Goal: Navigation & Orientation: Find specific page/section

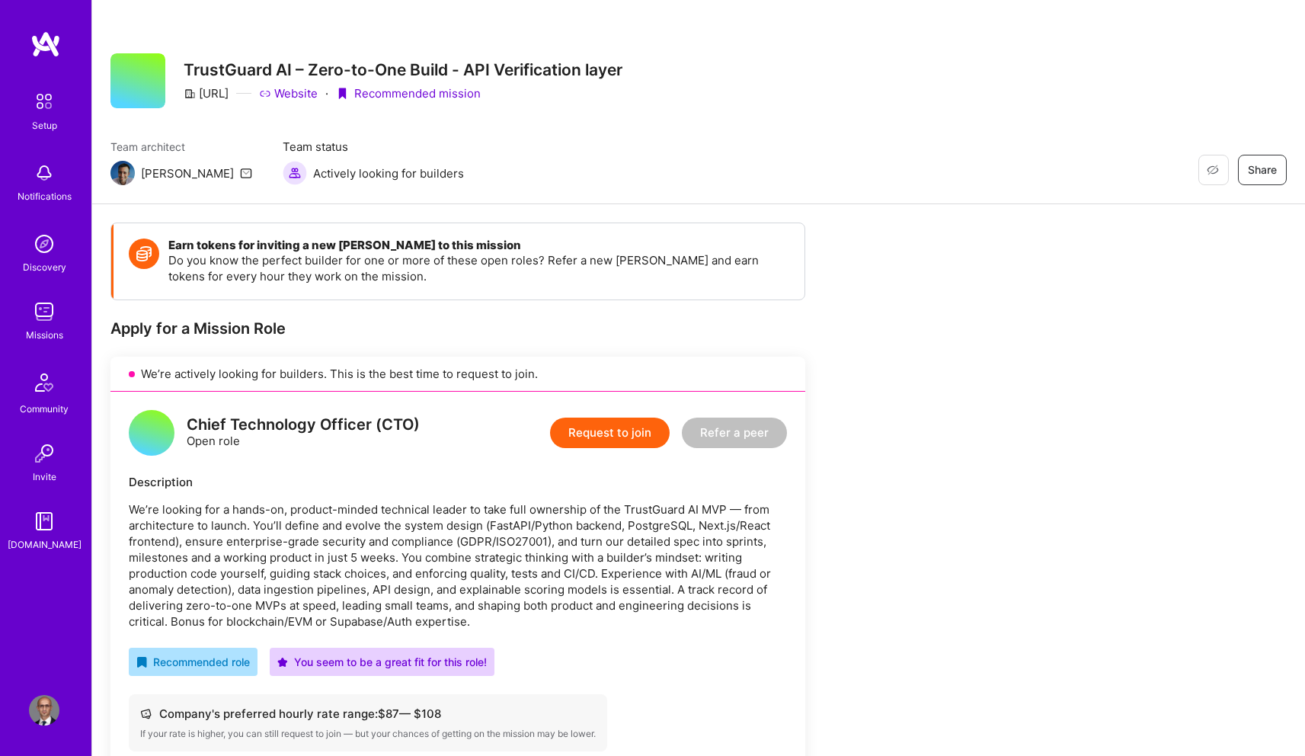
scroll to position [296, 0]
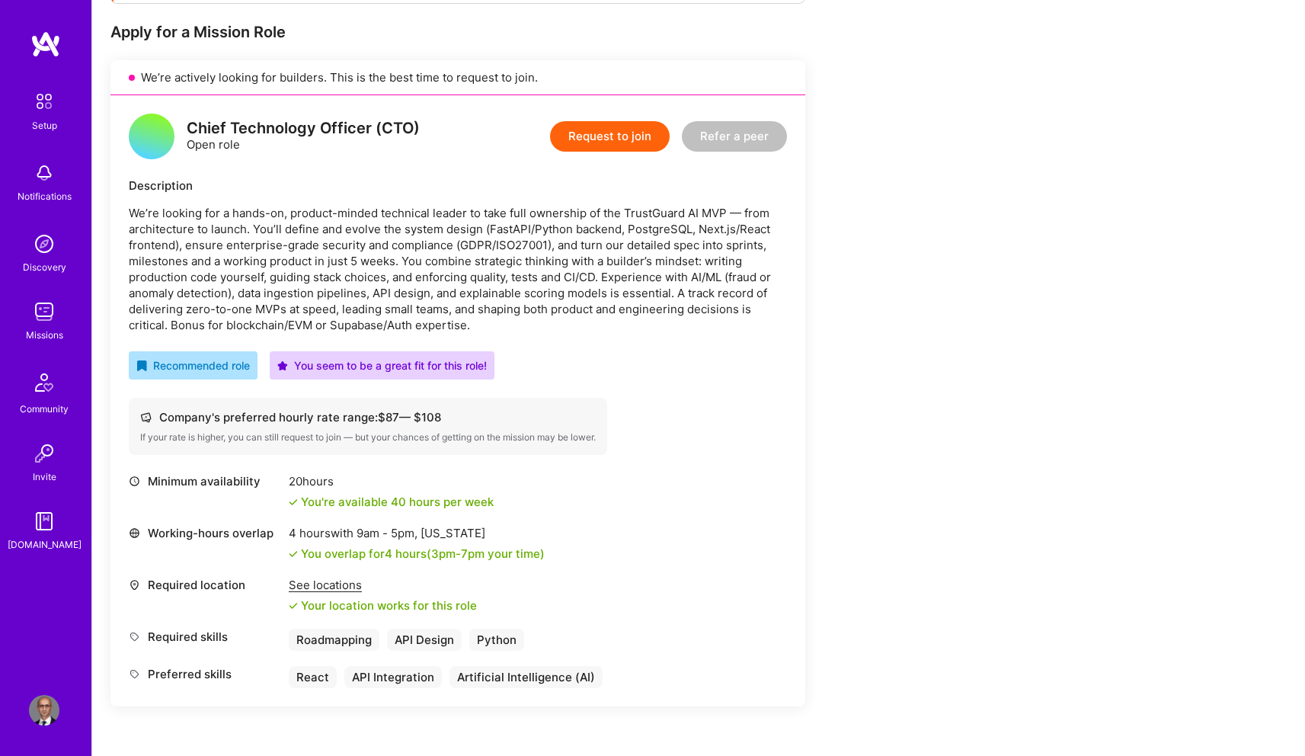
click at [818, 536] on div "Earn tokens for inviting a new [PERSON_NAME] to this mission Do you know the pe…" at bounding box center [567, 453] width 914 height 1054
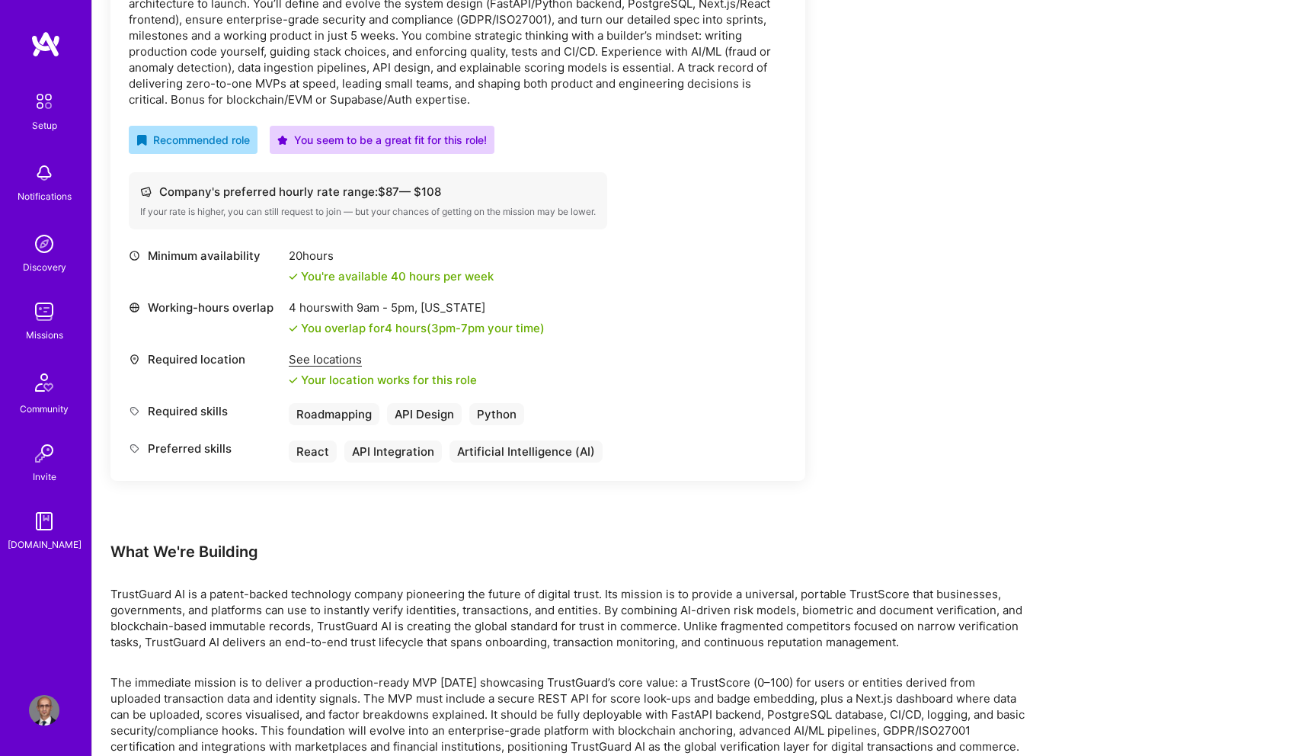
scroll to position [568, 0]
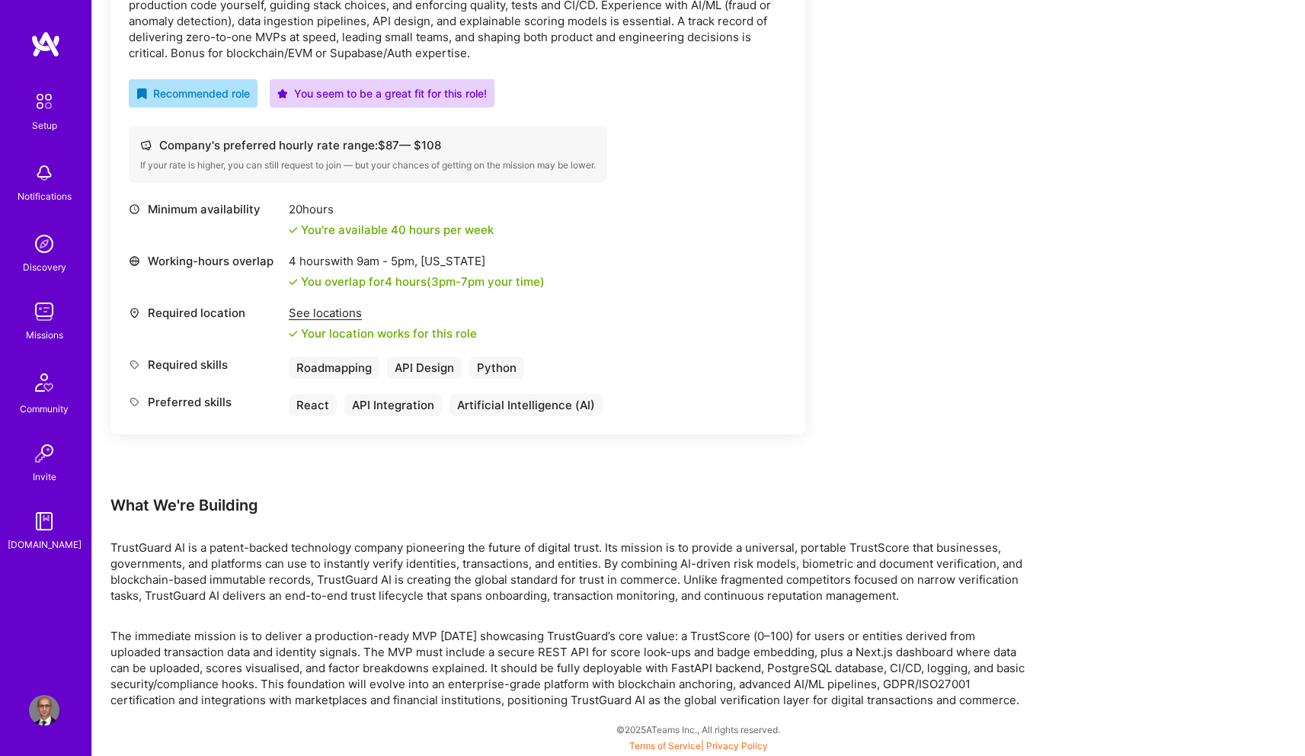
click at [136, 549] on p "TrustGuard AI is a patent-backed technology company pioneering the future of di…" at bounding box center [567, 572] width 914 height 64
drag, startPoint x: 136, startPoint y: 549, endPoint x: 175, endPoint y: 548, distance: 39.6
click at [175, 548] on p "TrustGuard AI is a patent-backed technology company pioneering the future of di…" at bounding box center [567, 572] width 914 height 64
click at [626, 628] on div "Earn tokens for inviting a new A.Teamer to this mission Do you know the perfect…" at bounding box center [567, 181] width 914 height 1054
click at [402, 646] on p "The immediate mission is to deliver a production-ready MVP in 5 weeks showcasin…" at bounding box center [567, 668] width 914 height 80
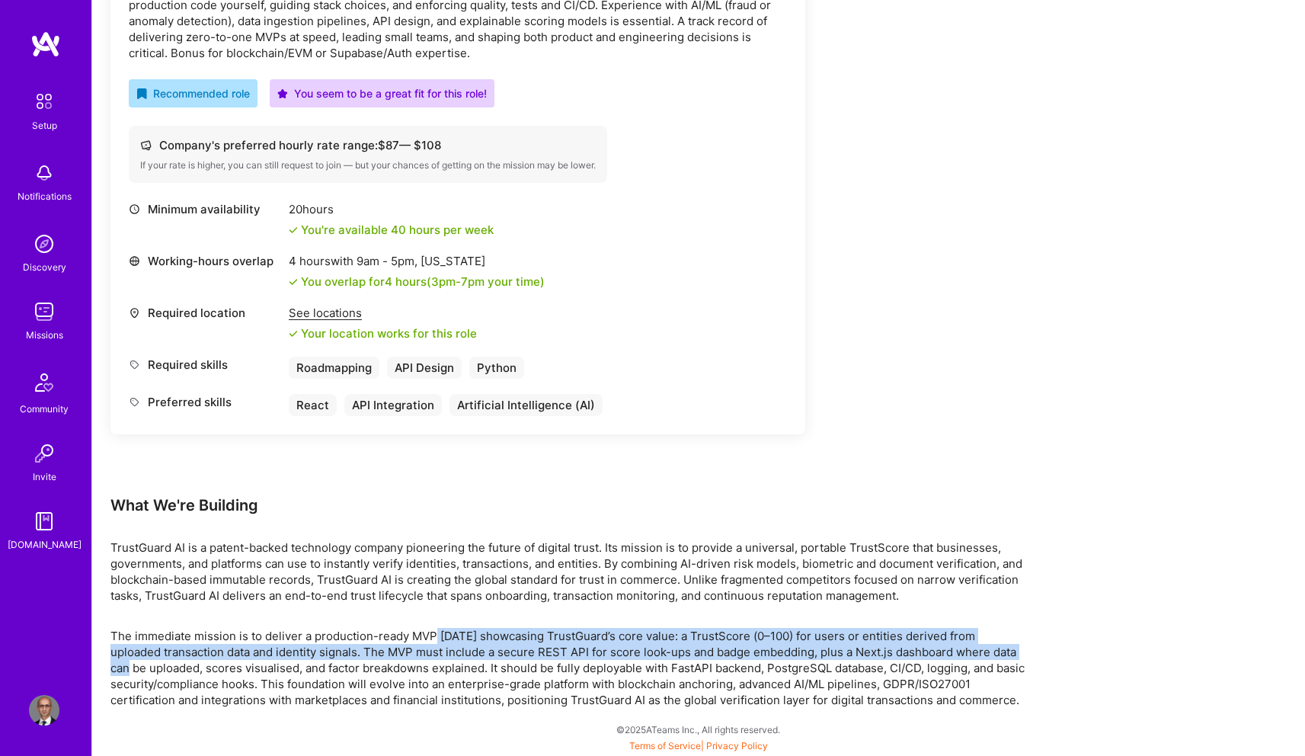
drag, startPoint x: 432, startPoint y: 638, endPoint x: 1029, endPoint y: 648, distance: 596.7
click at [1029, 648] on div "Earn tokens for inviting a new A.Teamer to this mission Do you know the perfect…" at bounding box center [698, 196] width 1213 height 1120
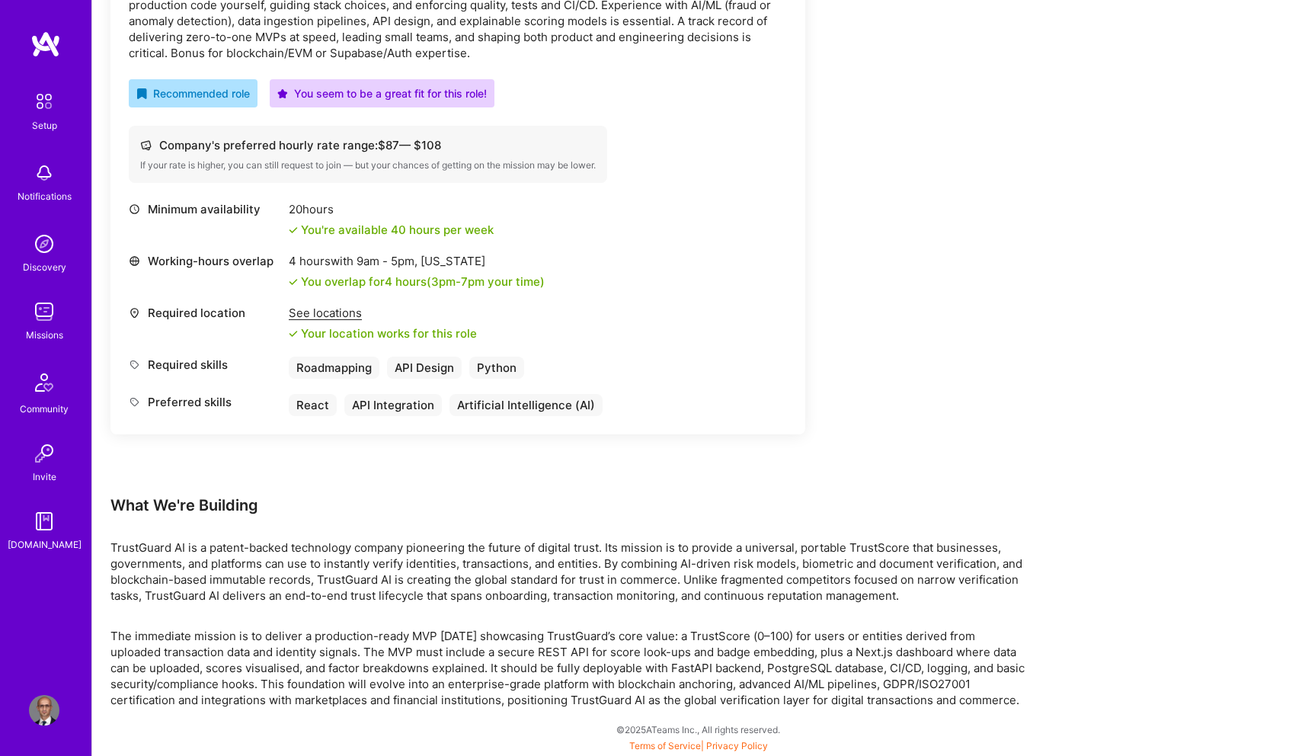
click at [120, 673] on p "The immediate mission is to deliver a production-ready MVP in 5 weeks showcasin…" at bounding box center [567, 668] width 914 height 80
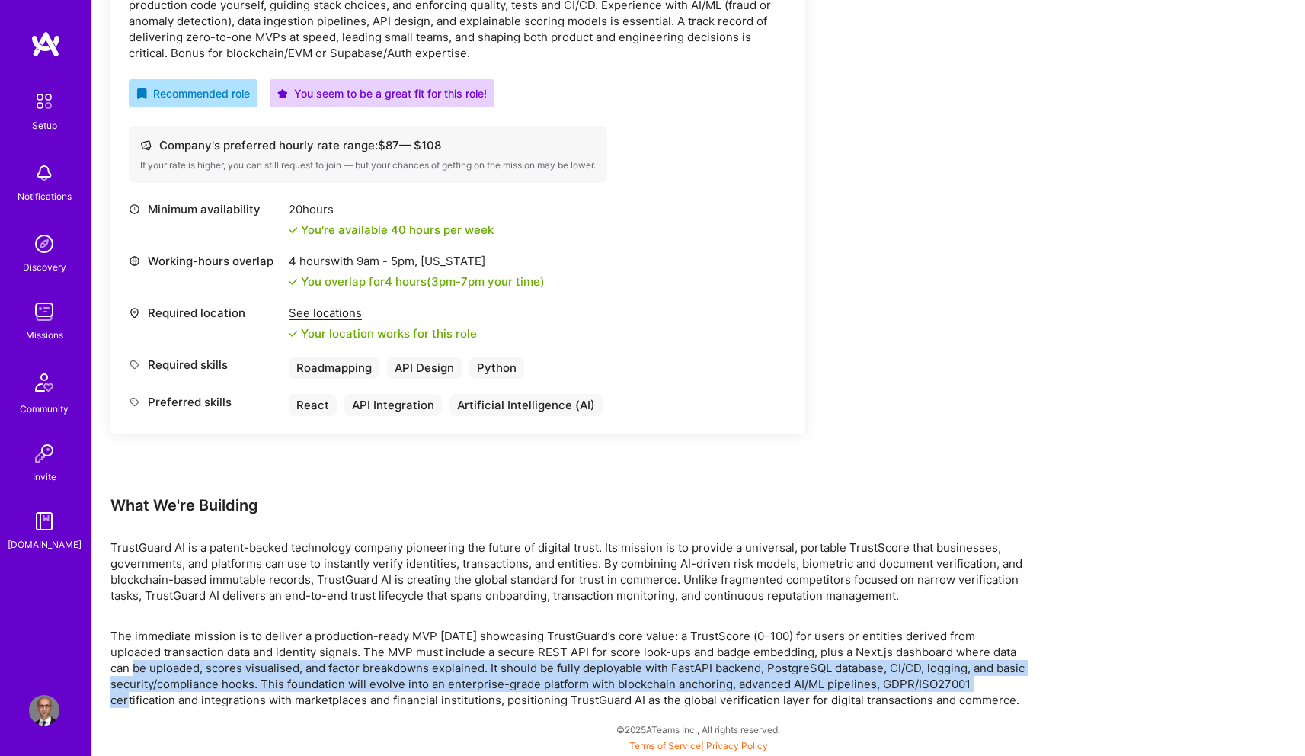
drag, startPoint x: 120, startPoint y: 673, endPoint x: 1028, endPoint y: 683, distance: 908.4
click at [1028, 683] on div "Earn tokens for inviting a new A.Teamer to this mission Do you know the perfect…" at bounding box center [698, 196] width 1213 height 1120
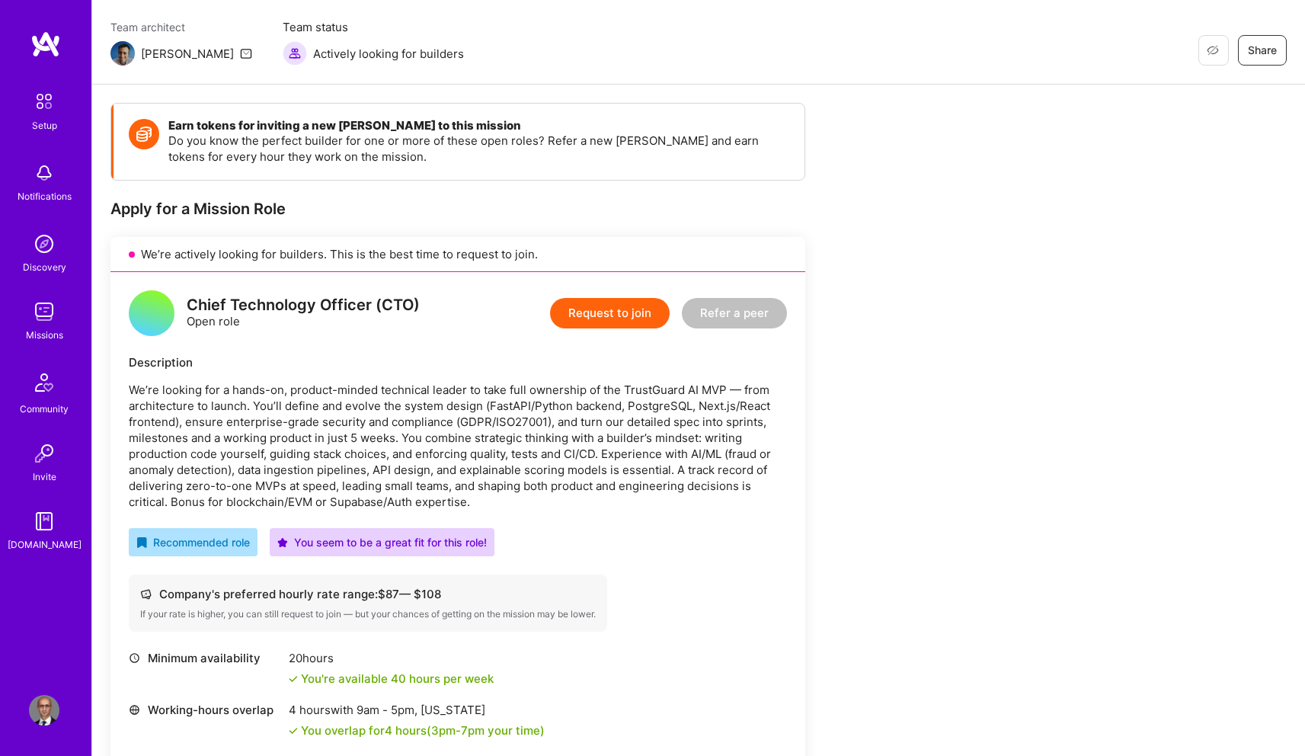
scroll to position [0, 0]
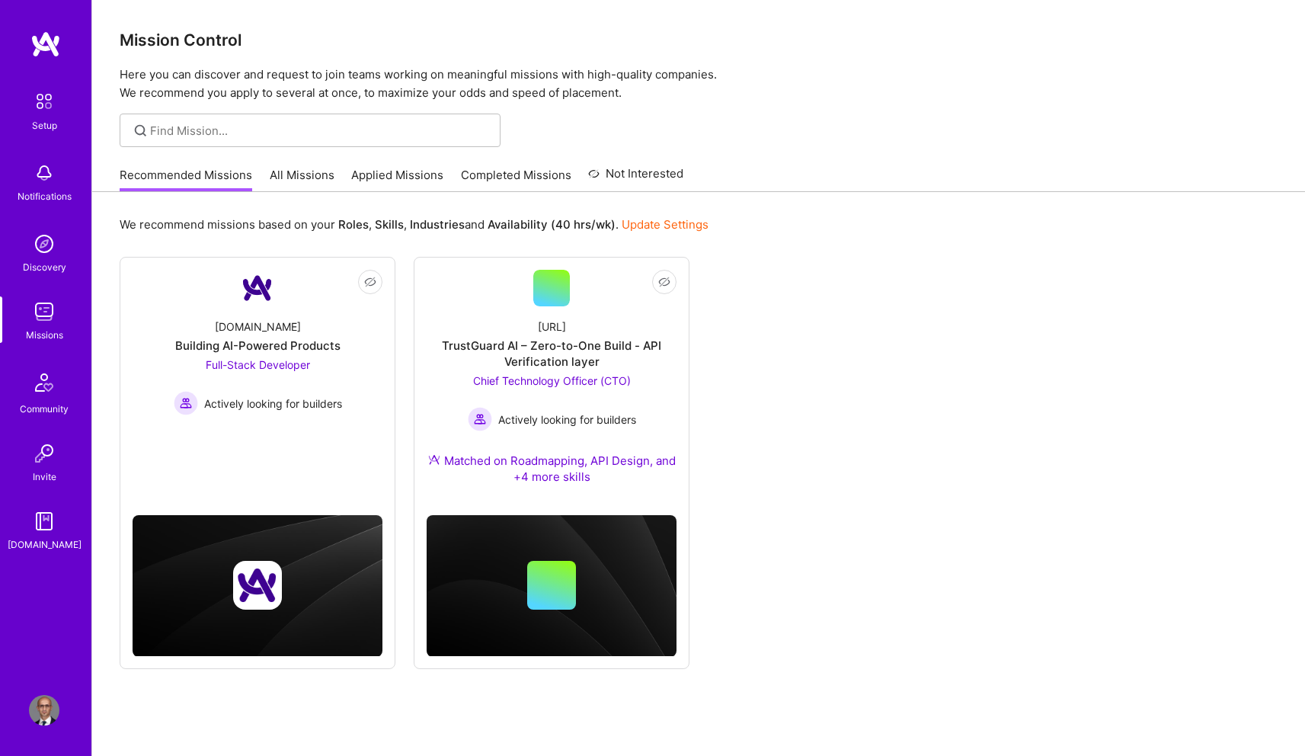
click at [296, 183] on link "All Missions" at bounding box center [302, 179] width 65 height 25
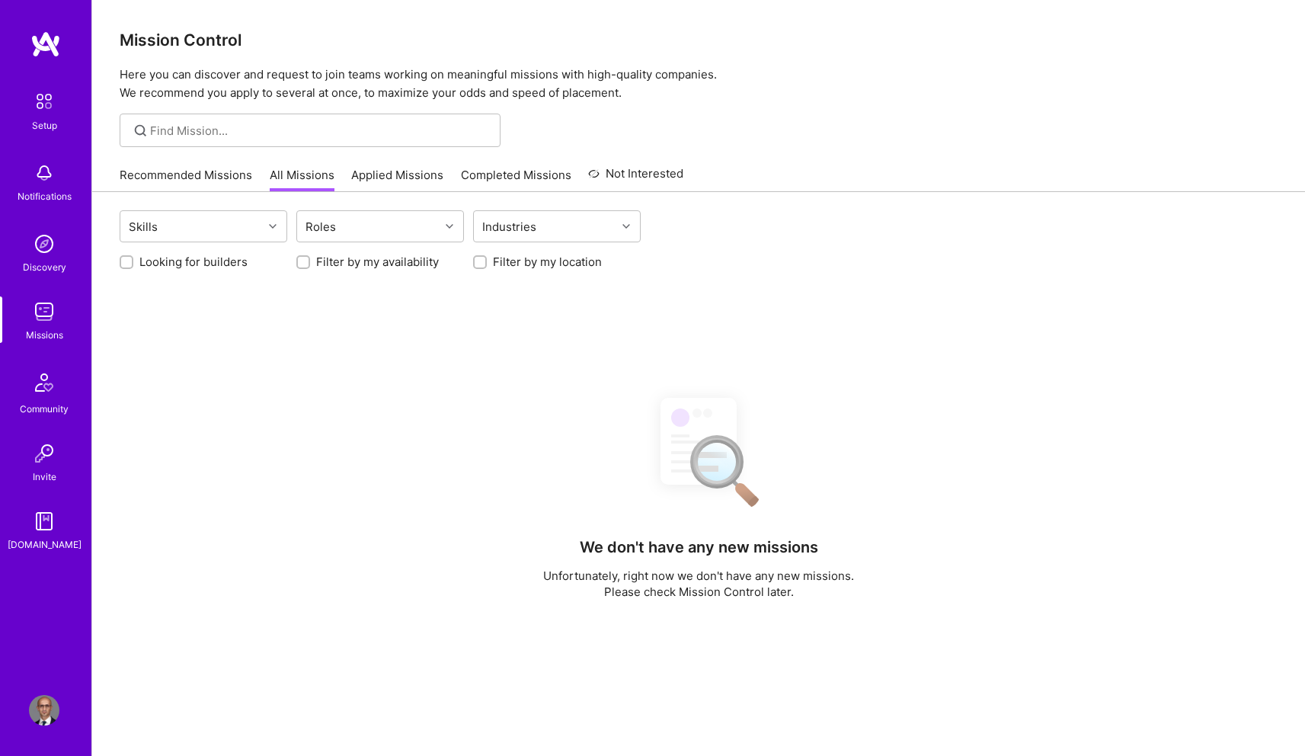
click at [414, 179] on link "Applied Missions" at bounding box center [397, 179] width 92 height 25
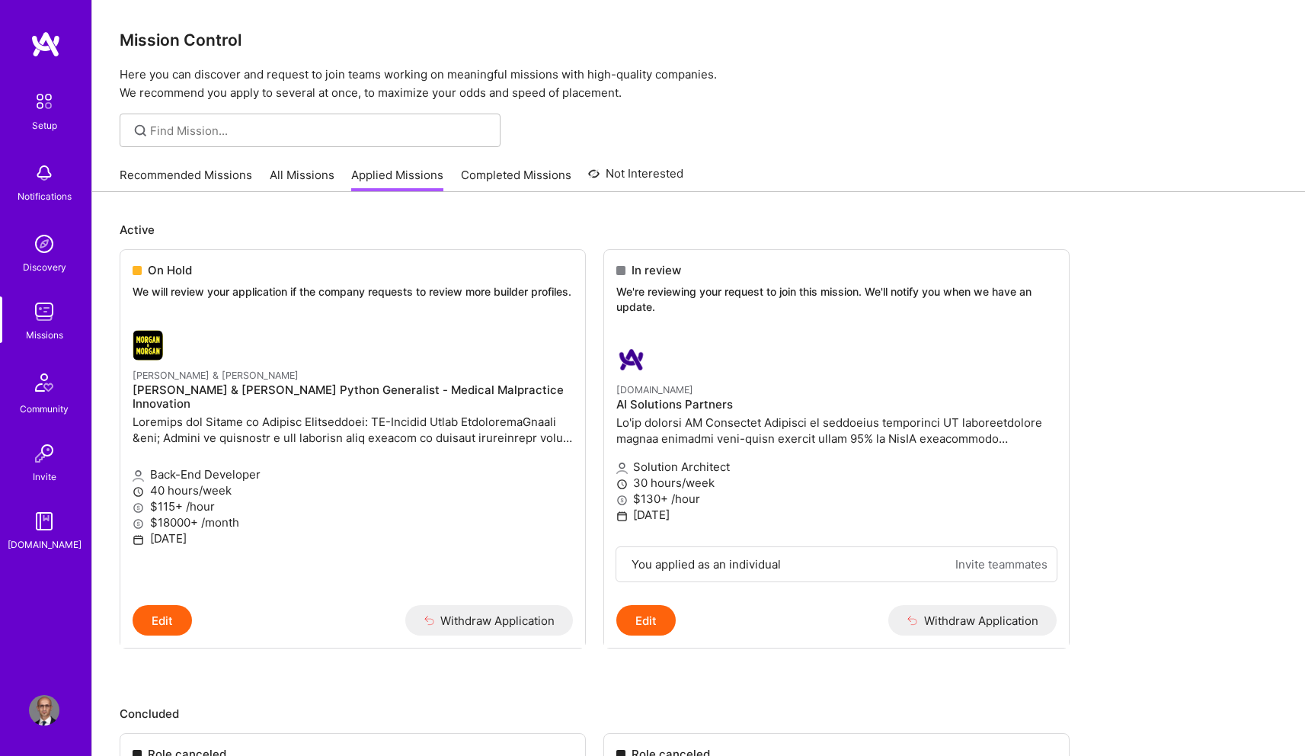
click at [214, 179] on link "Recommended Missions" at bounding box center [186, 179] width 133 height 25
